Goal: Task Accomplishment & Management: Manage account settings

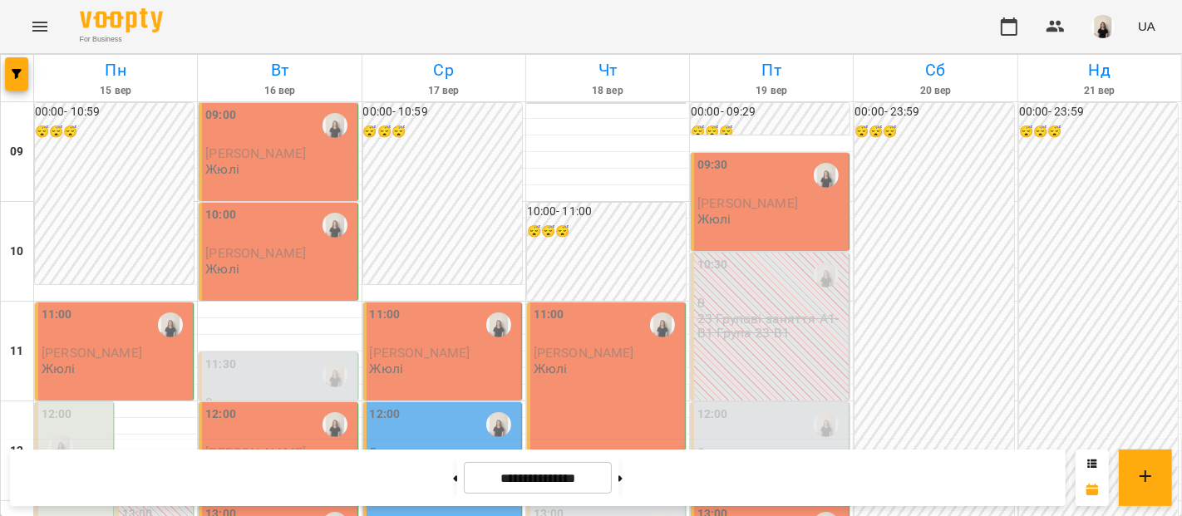
click at [111, 343] on div "11:00" at bounding box center [116, 325] width 148 height 38
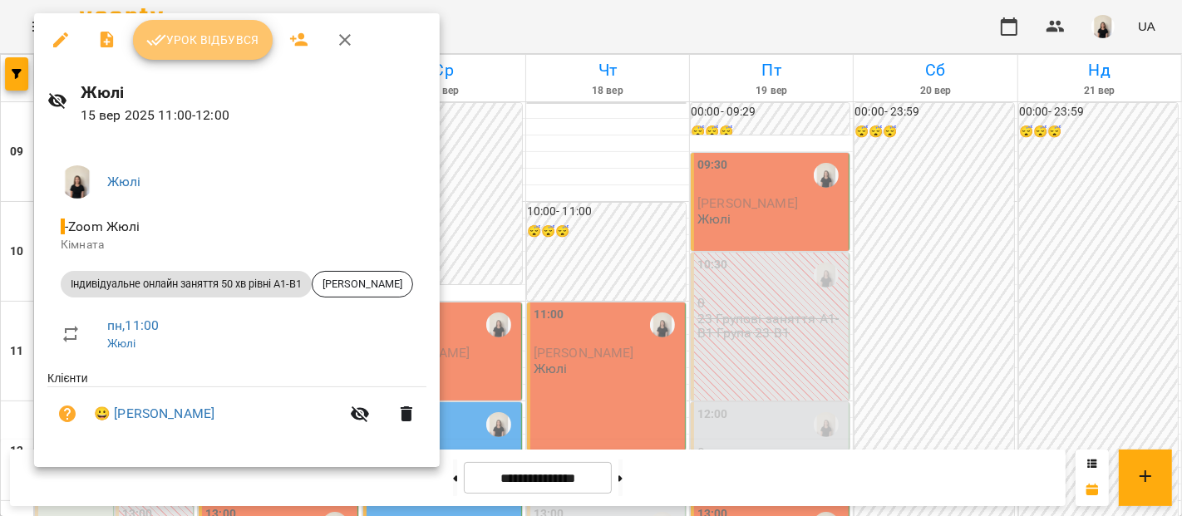
click at [229, 48] on span "Урок відбувся" at bounding box center [202, 40] width 113 height 20
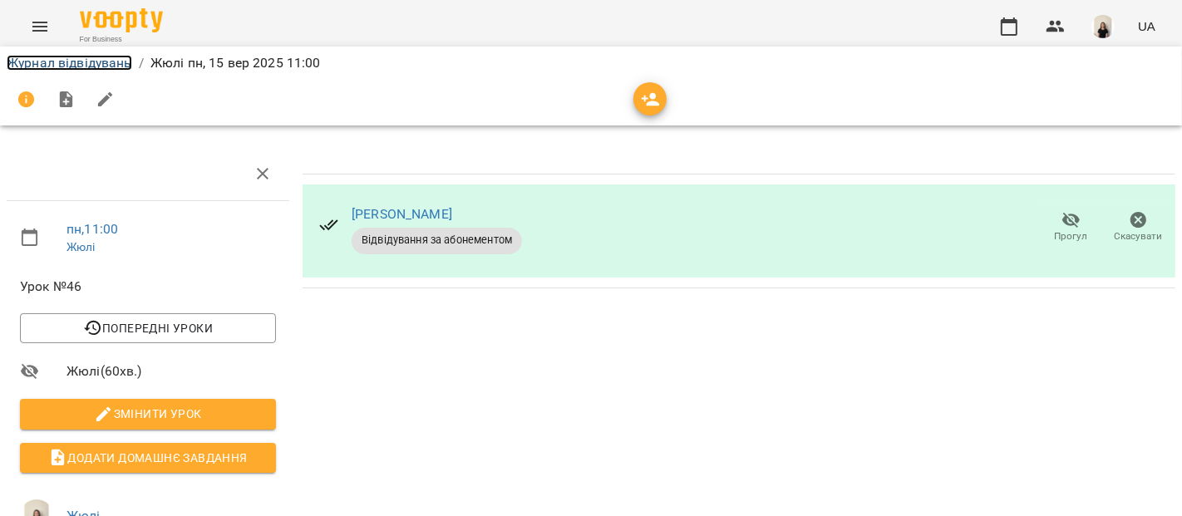
click at [78, 62] on link "Журнал відвідувань" at bounding box center [70, 63] width 126 height 16
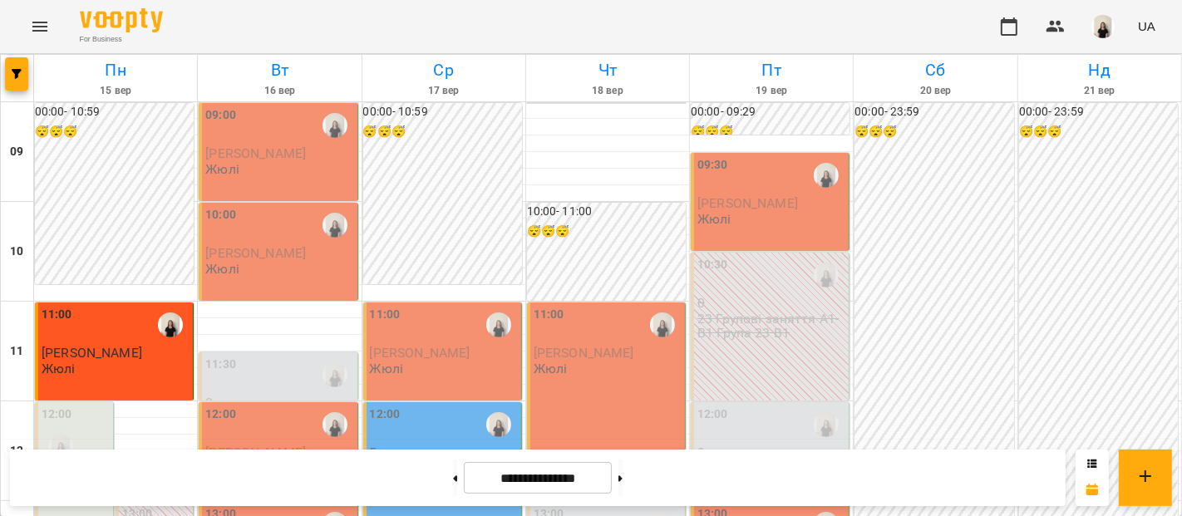
scroll to position [826, 0]
click at [623, 486] on button at bounding box center [621, 478] width 4 height 37
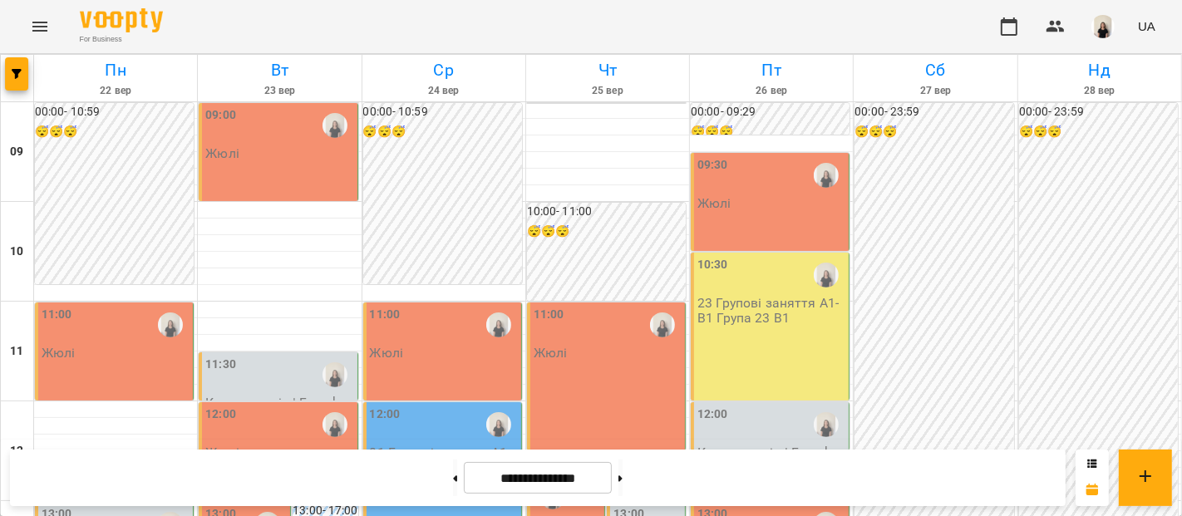
scroll to position [0, 0]
click at [453, 481] on button at bounding box center [455, 478] width 4 height 37
type input "**********"
